Goal: Information Seeking & Learning: Learn about a topic

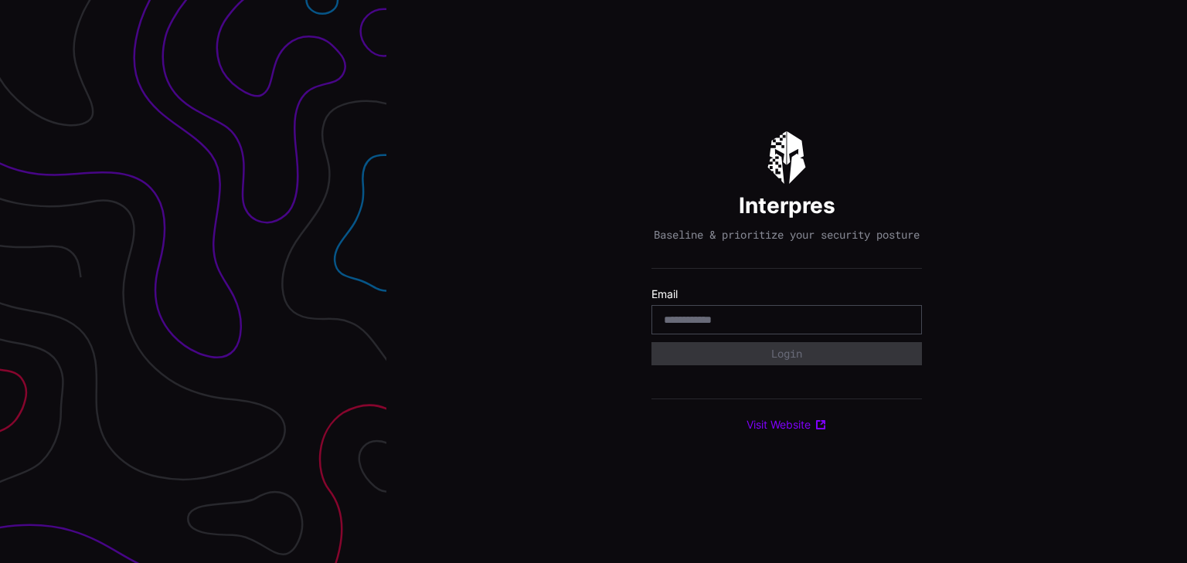
click at [670, 327] on input "email" at bounding box center [787, 320] width 246 height 14
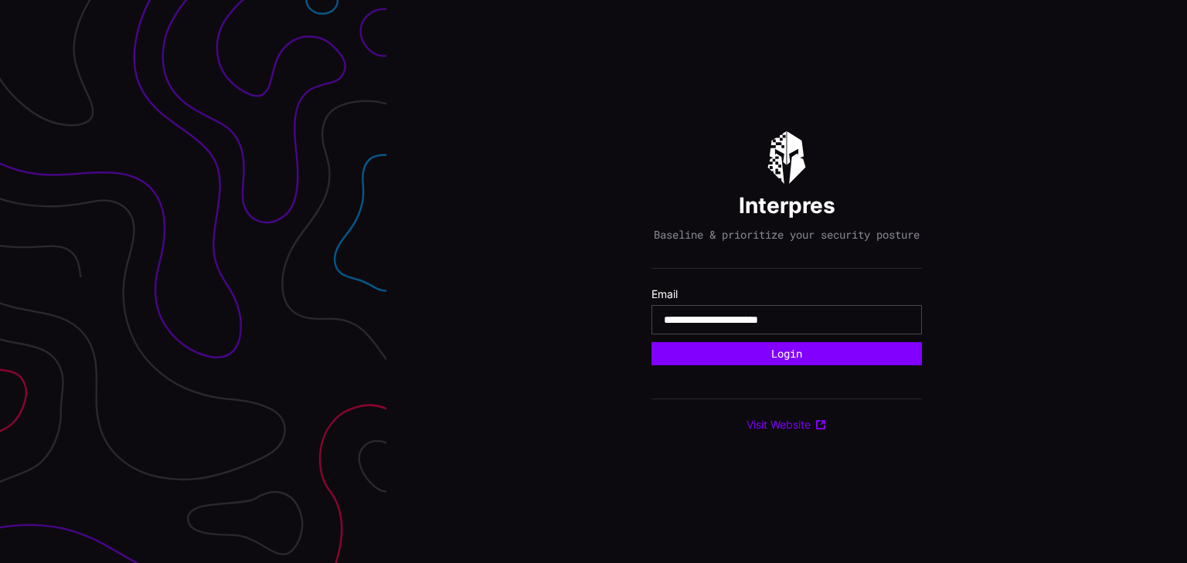
type input "**********"
click at [651, 342] on button "Login" at bounding box center [786, 353] width 270 height 23
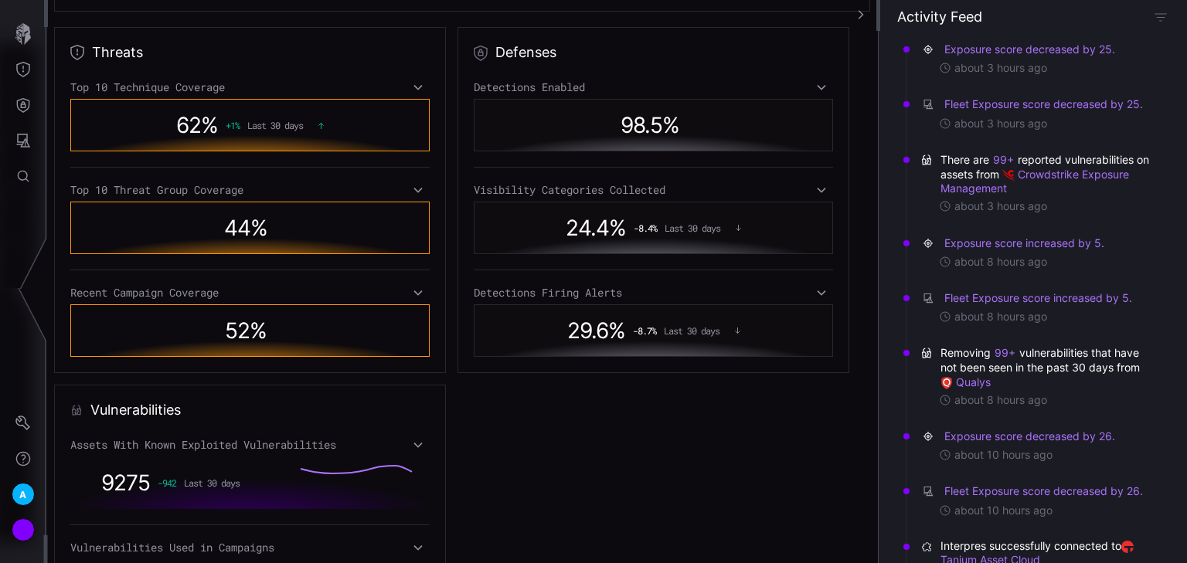
scroll to position [247, 0]
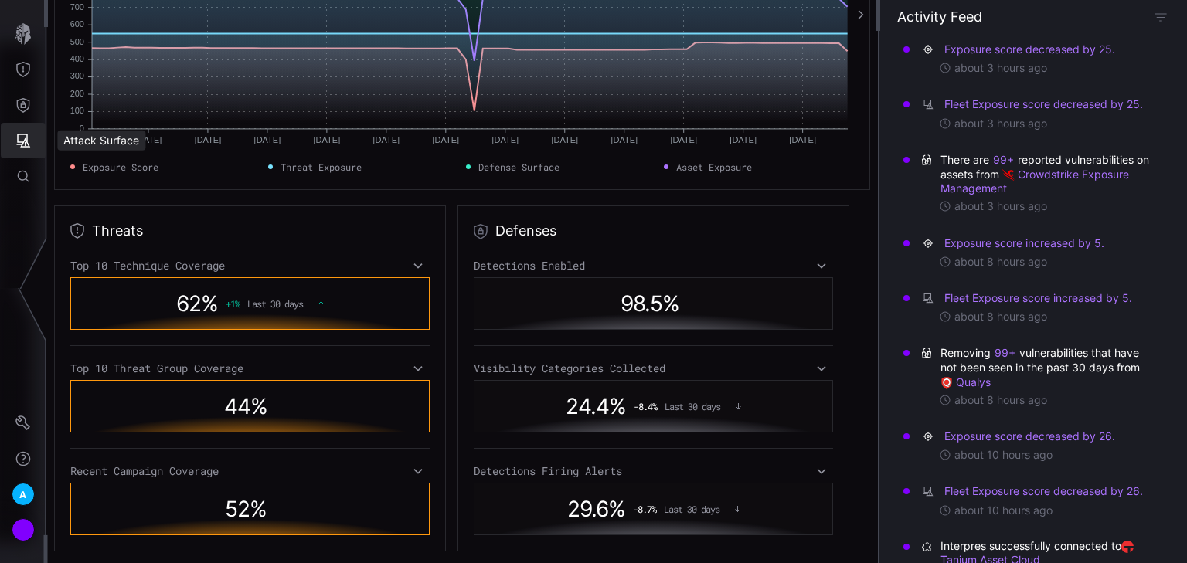
click at [28, 137] on icon "Attack Surface" at bounding box center [22, 140] width 15 height 15
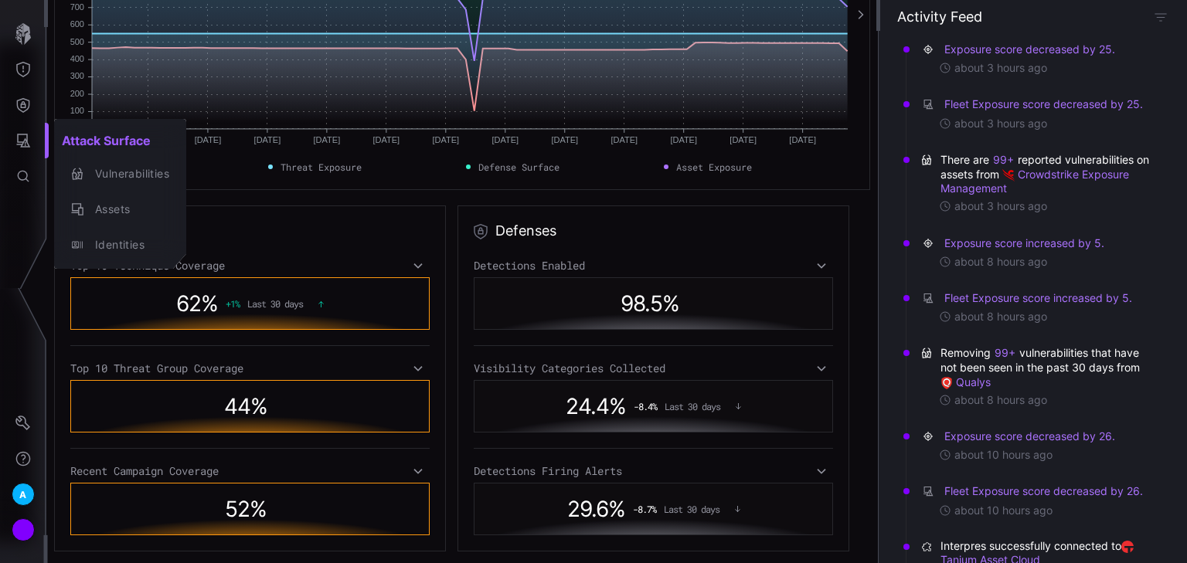
click at [12, 102] on div at bounding box center [593, 281] width 1187 height 563
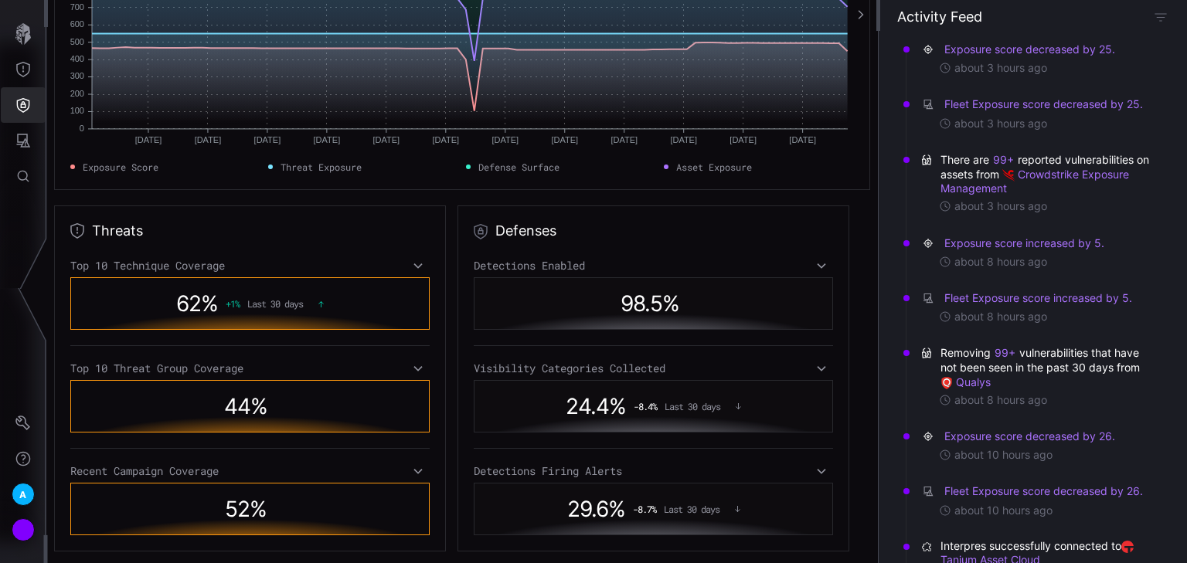
click at [21, 102] on icon "Defense Surface" at bounding box center [22, 104] width 15 height 15
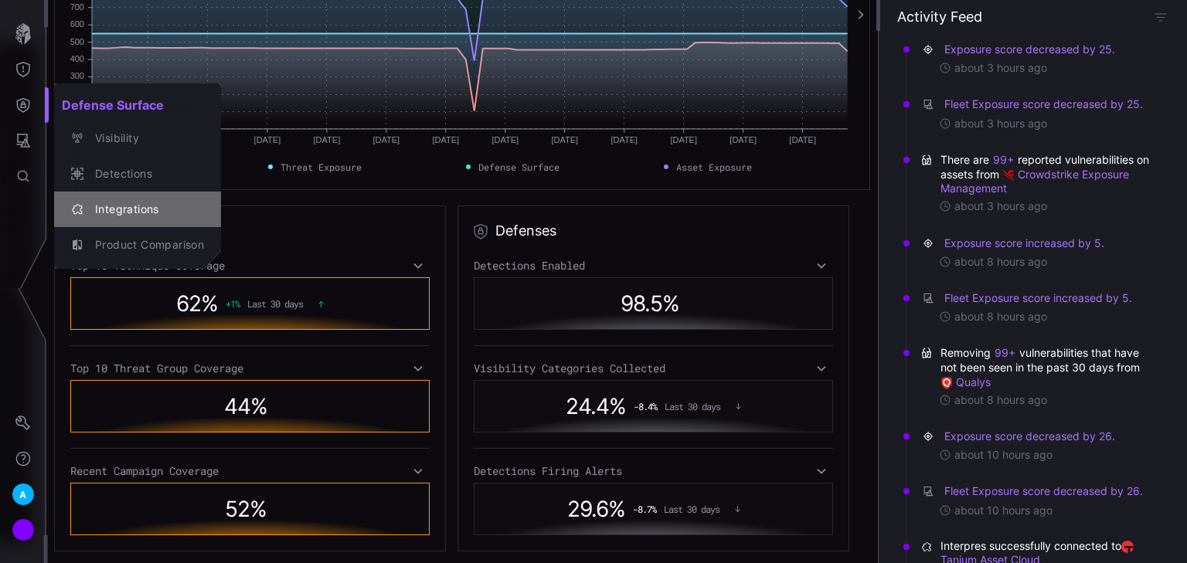
click at [135, 209] on div "Integrations" at bounding box center [145, 209] width 117 height 19
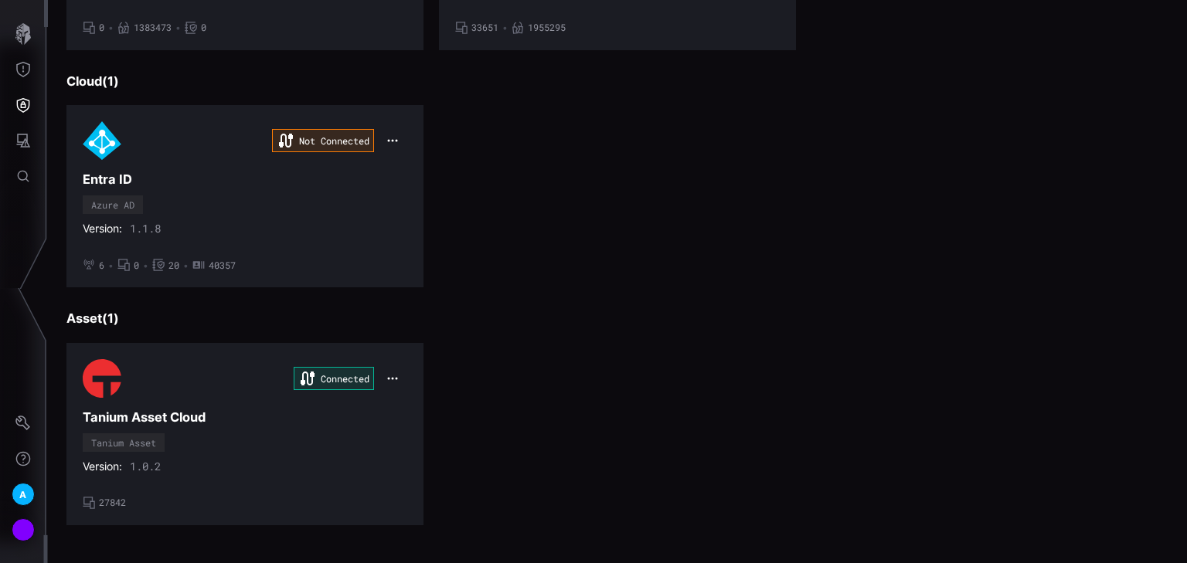
scroll to position [593, 0]
click at [297, 445] on div "Connected Tanium Asset Cloud Tanium Asset Version: 1.0.2 • 27842" at bounding box center [245, 433] width 324 height 150
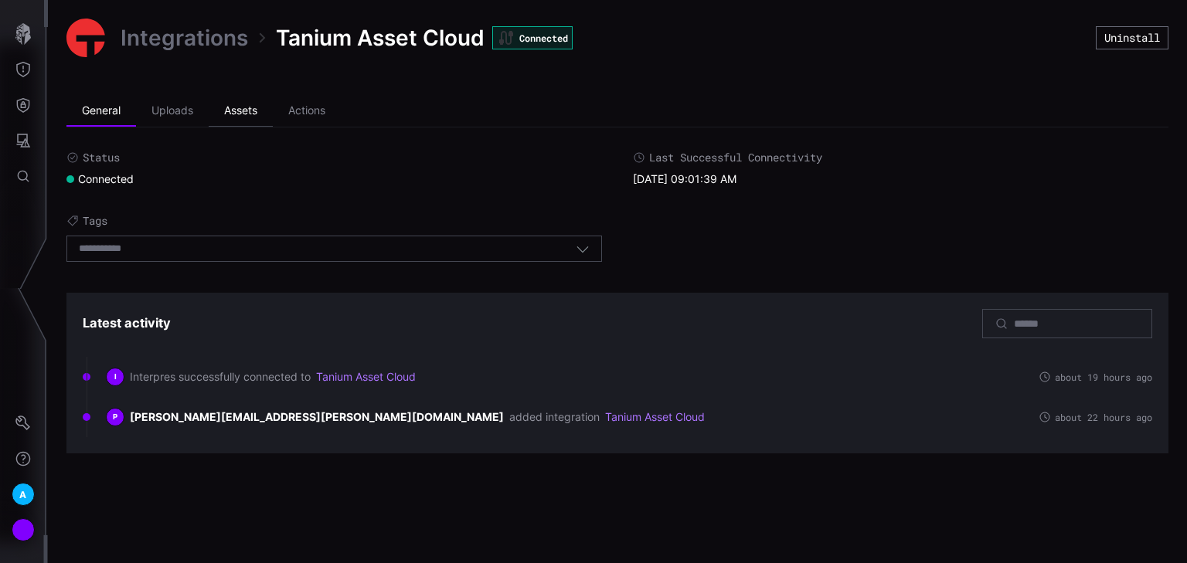
click at [235, 107] on li "Assets" at bounding box center [241, 111] width 64 height 31
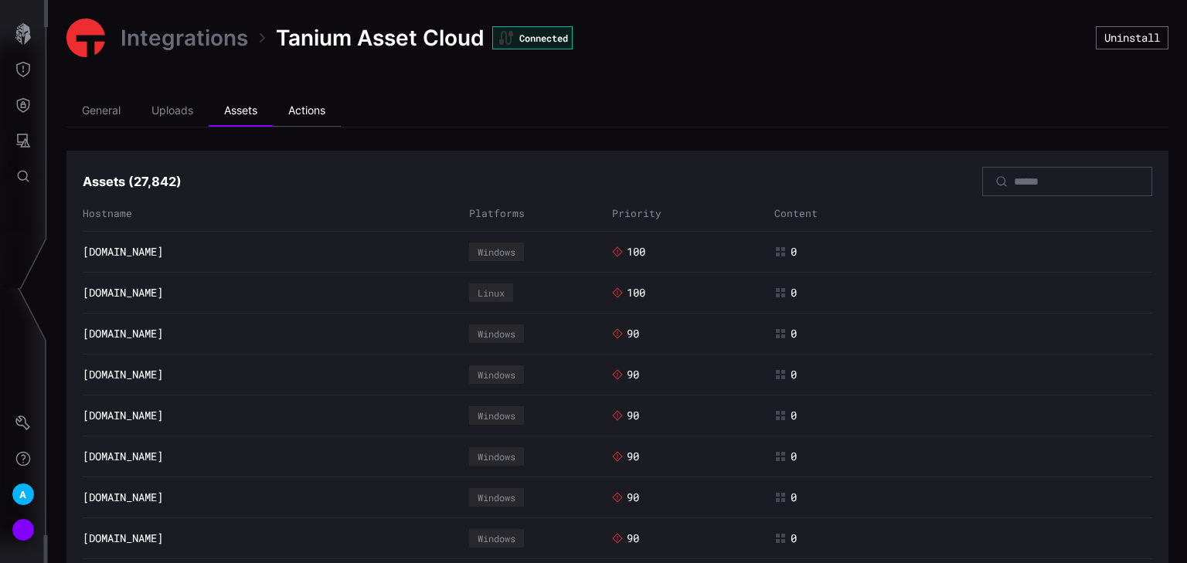
click at [317, 109] on li "Actions" at bounding box center [307, 111] width 68 height 31
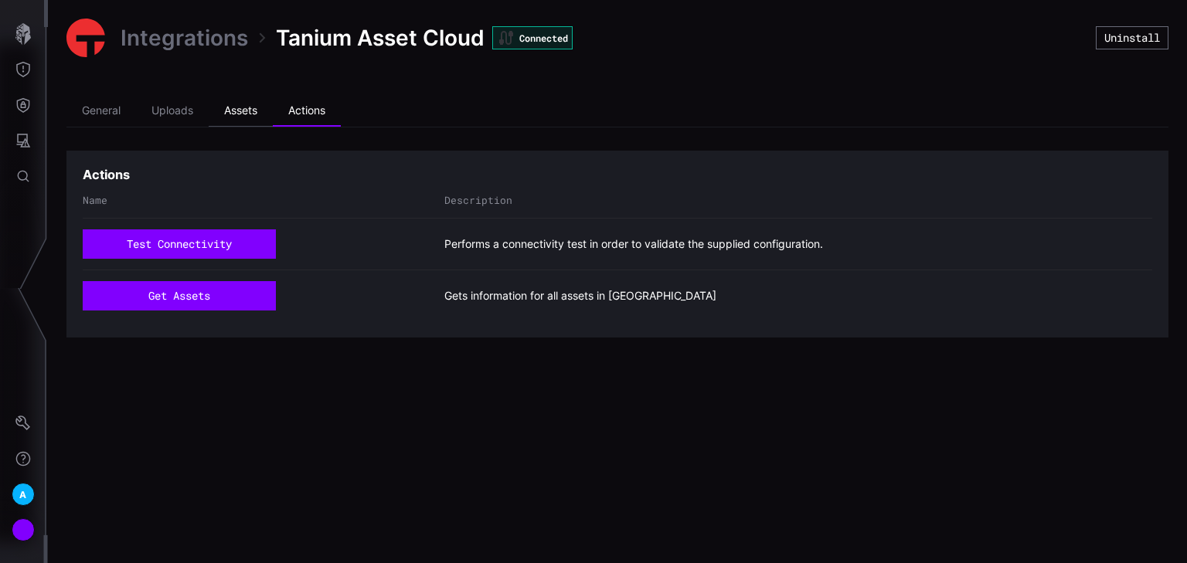
click at [259, 109] on li "Assets" at bounding box center [241, 111] width 64 height 31
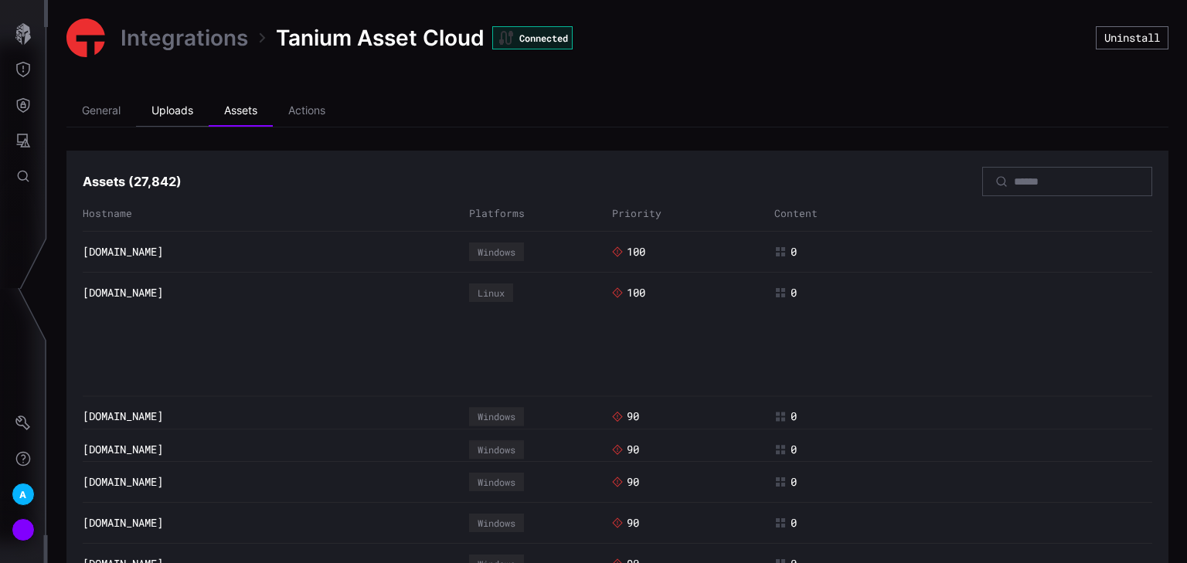
click at [179, 112] on li "Uploads" at bounding box center [172, 111] width 73 height 31
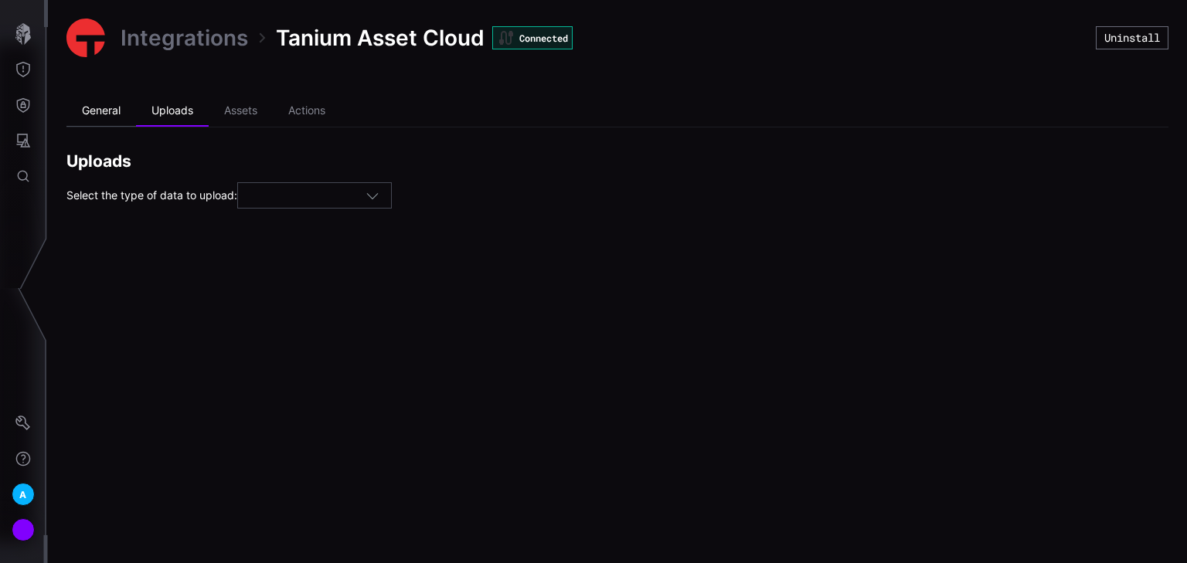
click at [115, 117] on li "General" at bounding box center [101, 111] width 70 height 31
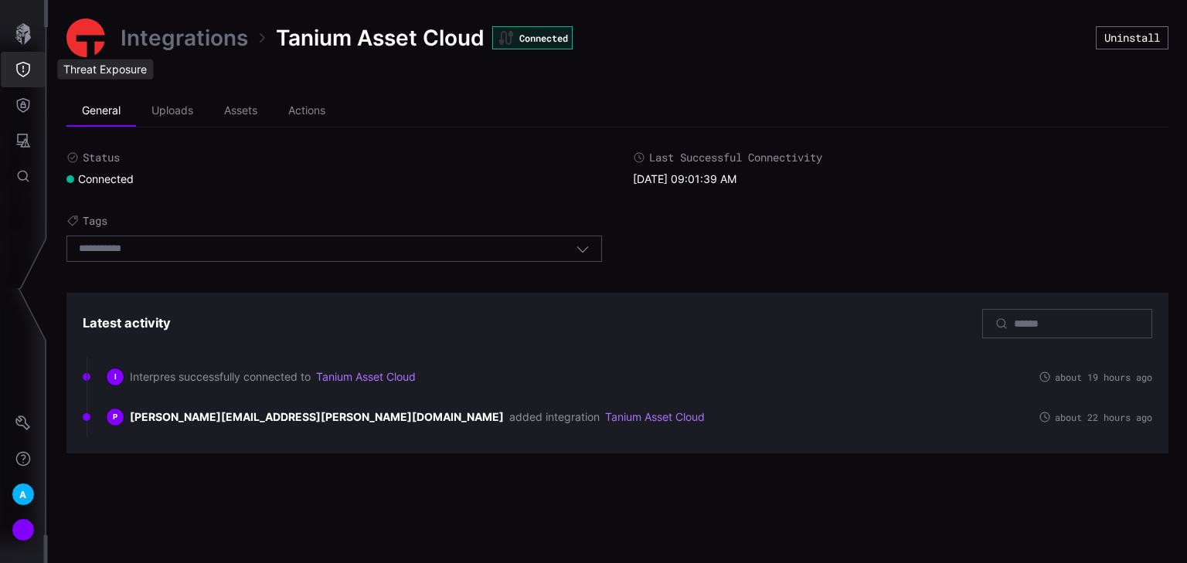
click at [30, 82] on button "Threat Exposure" at bounding box center [23, 70] width 45 height 36
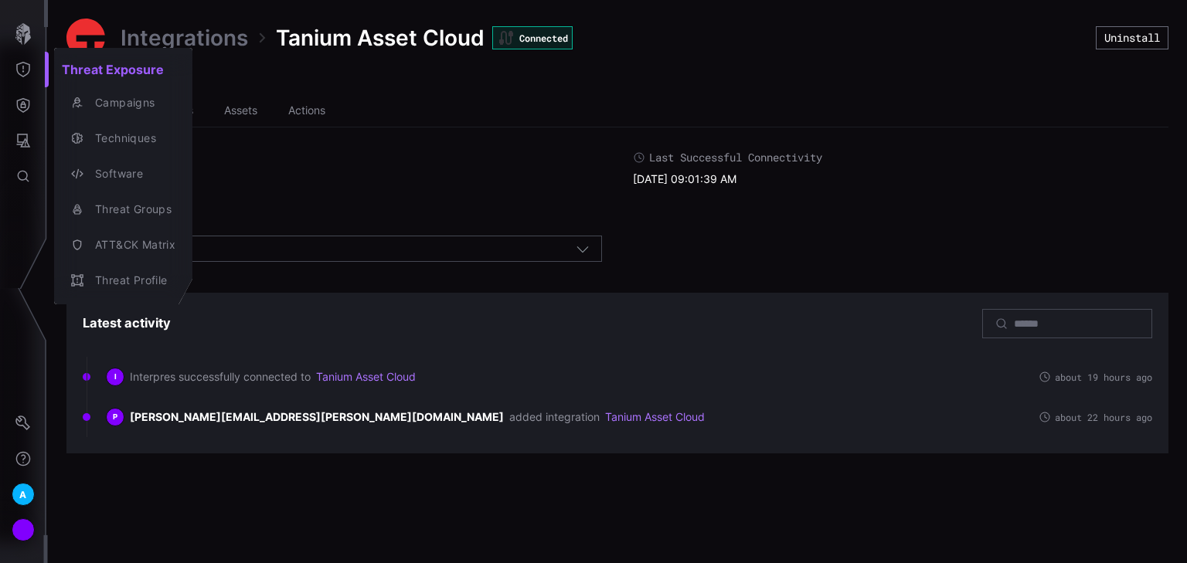
click at [20, 29] on div at bounding box center [593, 281] width 1187 height 563
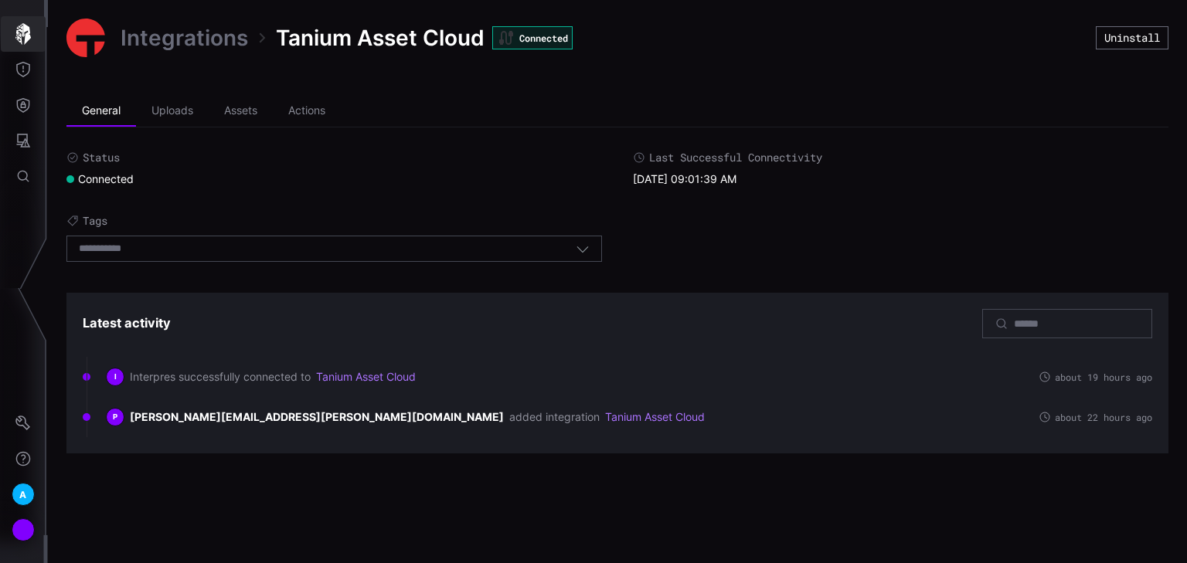
click at [17, 36] on icon "button" at bounding box center [23, 34] width 22 height 22
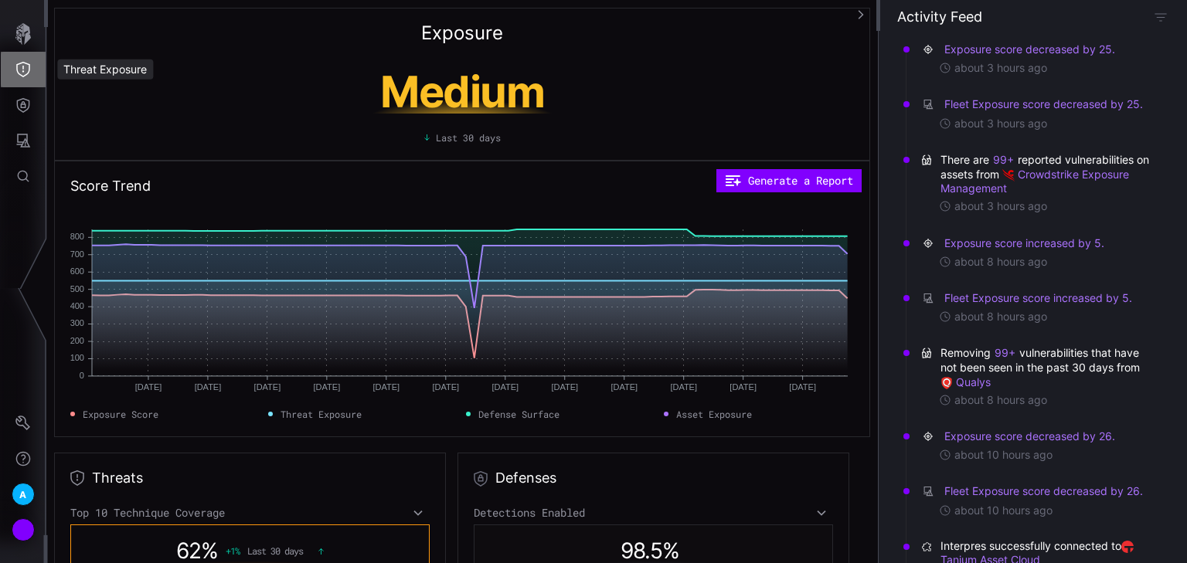
click at [18, 63] on icon "Threat Exposure" at bounding box center [22, 69] width 15 height 15
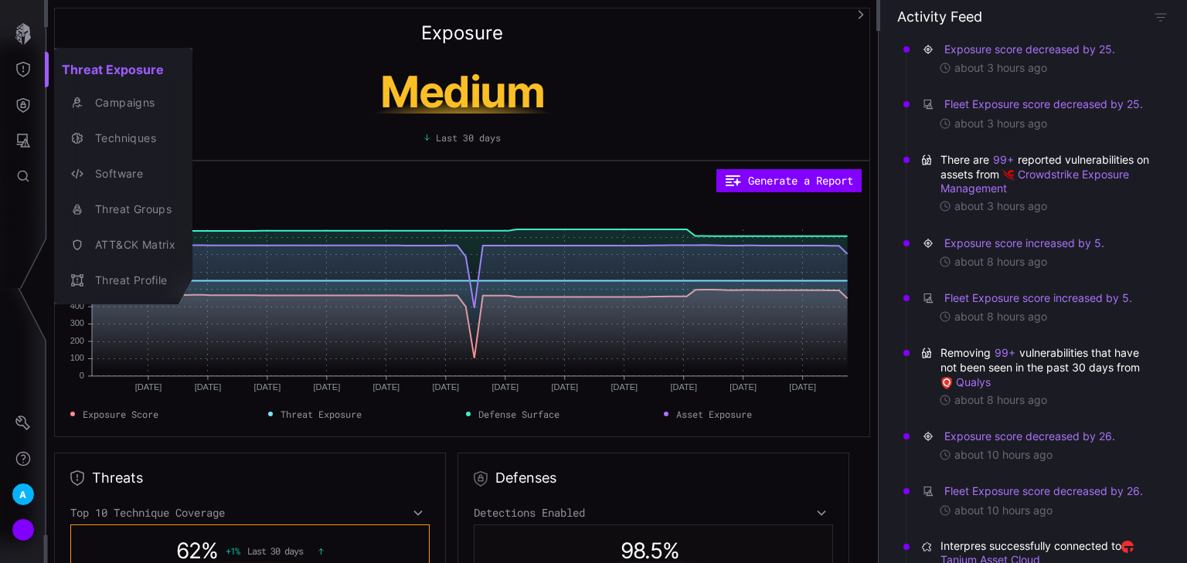
click at [27, 108] on div at bounding box center [593, 281] width 1187 height 563
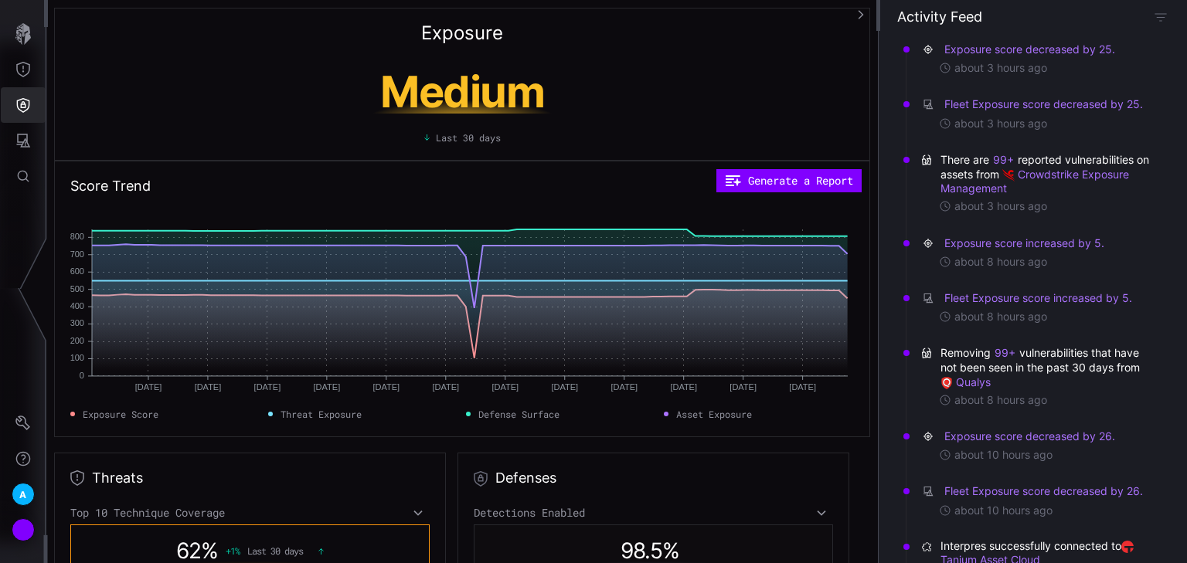
click at [27, 108] on icon "Defense Surface" at bounding box center [22, 104] width 15 height 15
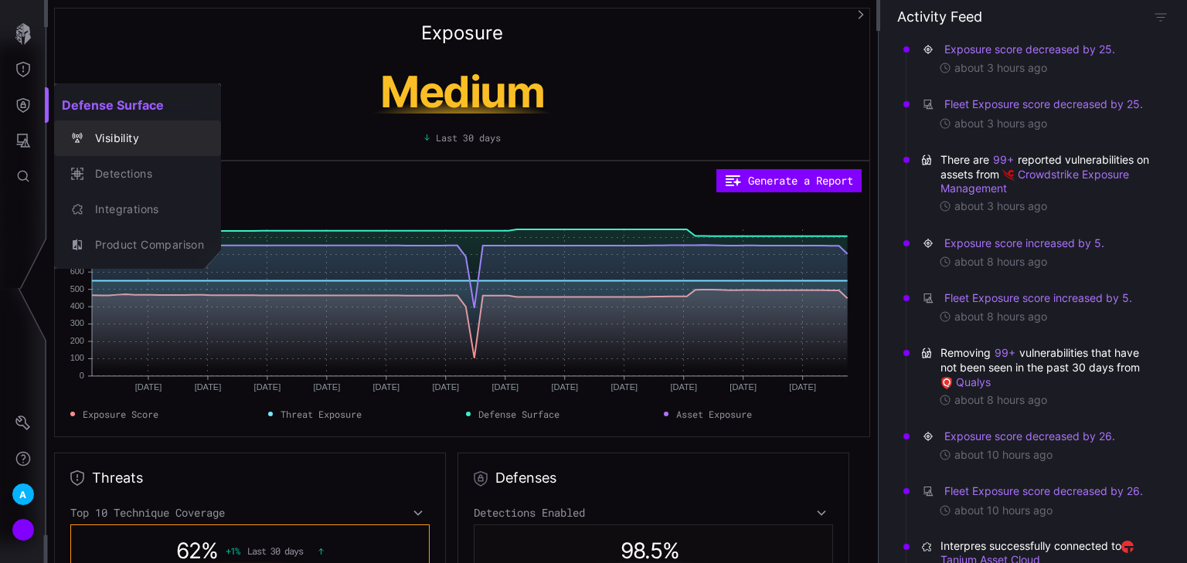
click at [114, 136] on div "Visibility" at bounding box center [145, 138] width 117 height 19
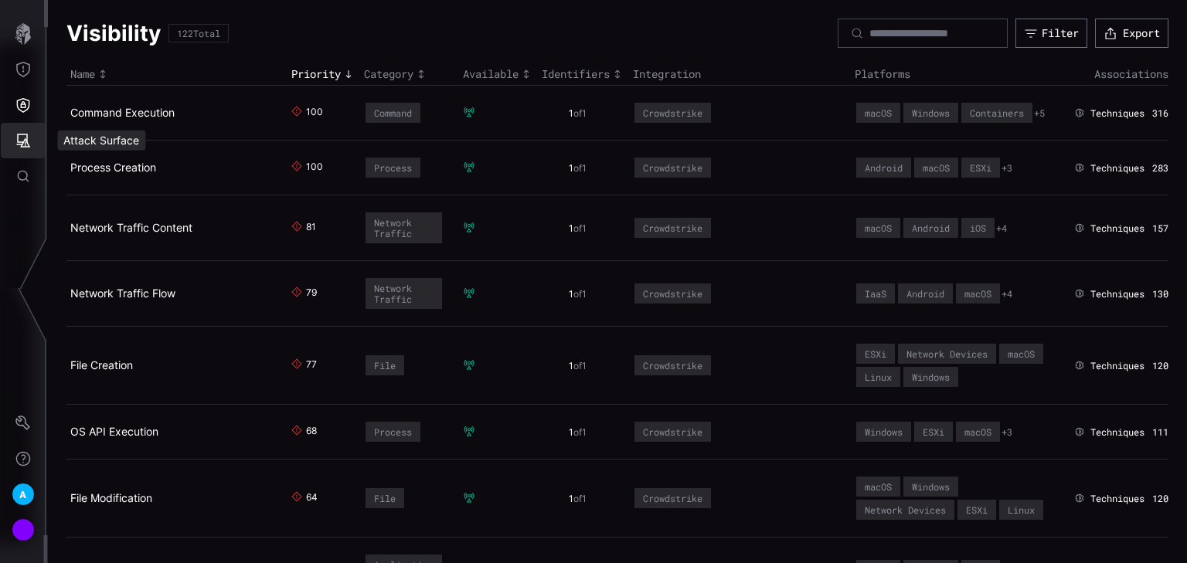
click at [25, 145] on icon "Attack Surface" at bounding box center [22, 140] width 15 height 15
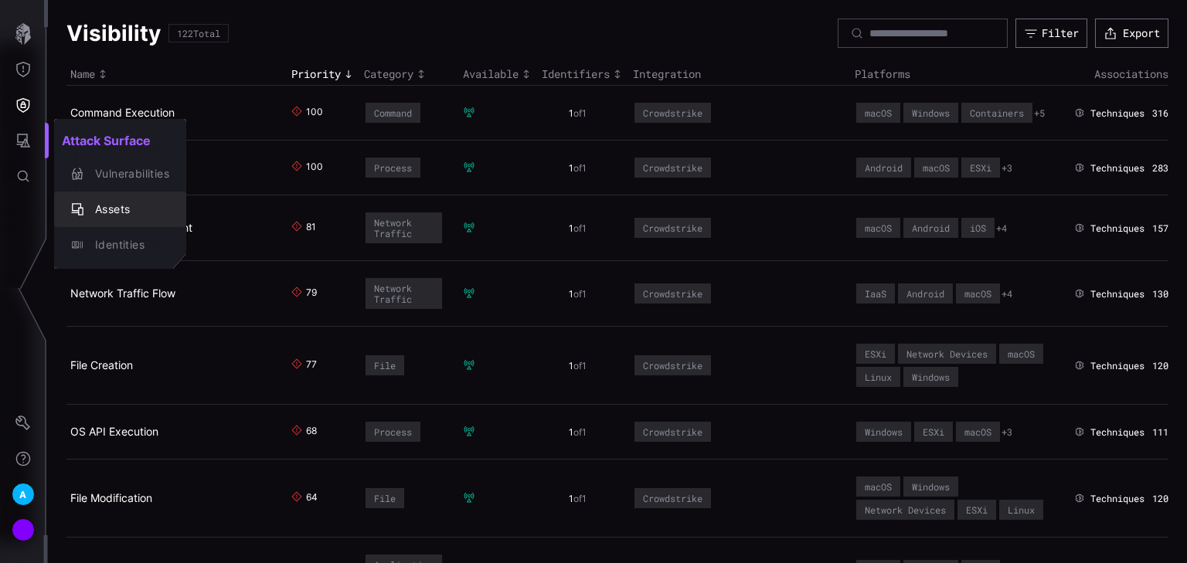
click at [124, 211] on div "Assets" at bounding box center [128, 209] width 82 height 19
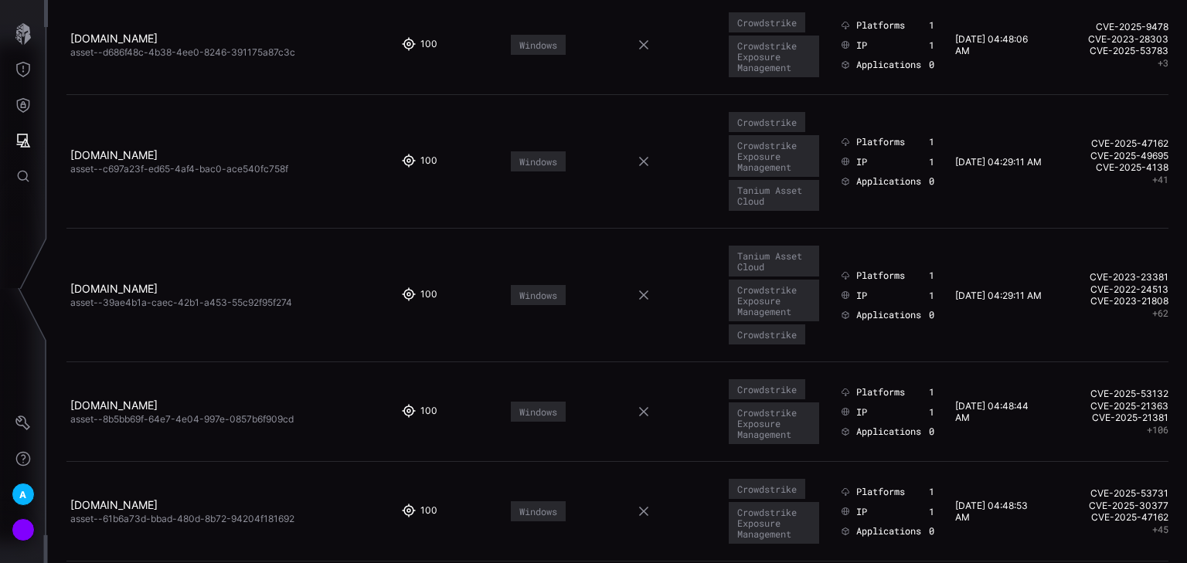
scroll to position [865, 0]
